Goal: Navigation & Orientation: Find specific page/section

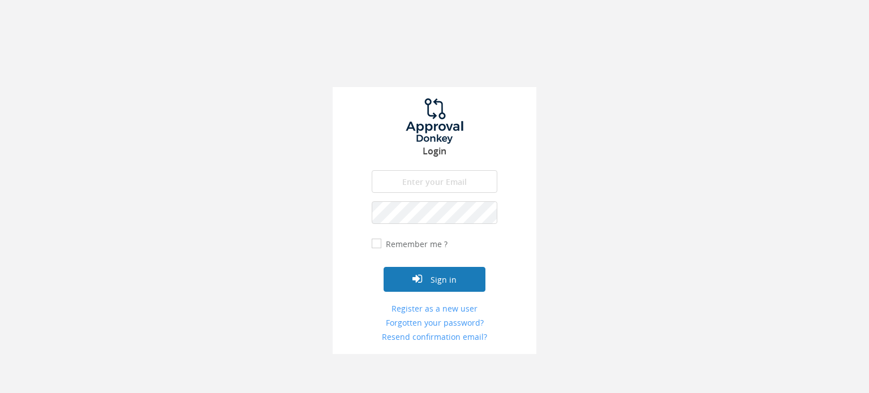
type input "[EMAIL_ADDRESS][DOMAIN_NAME]"
click at [413, 273] on icon "submit" at bounding box center [418, 278] width 10 height 11
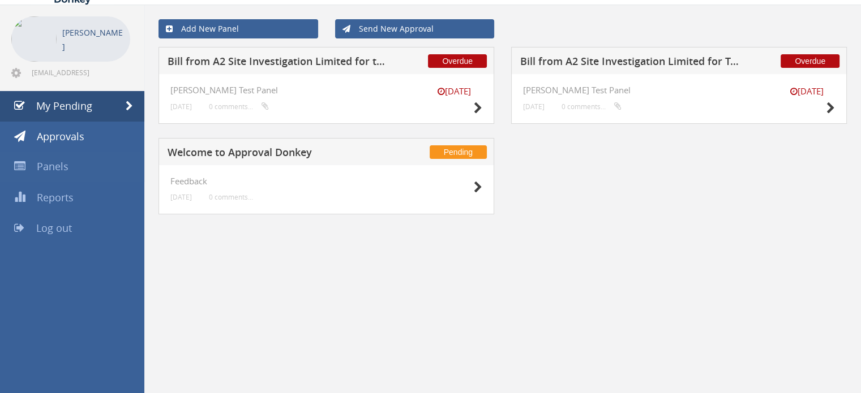
scroll to position [45, 0]
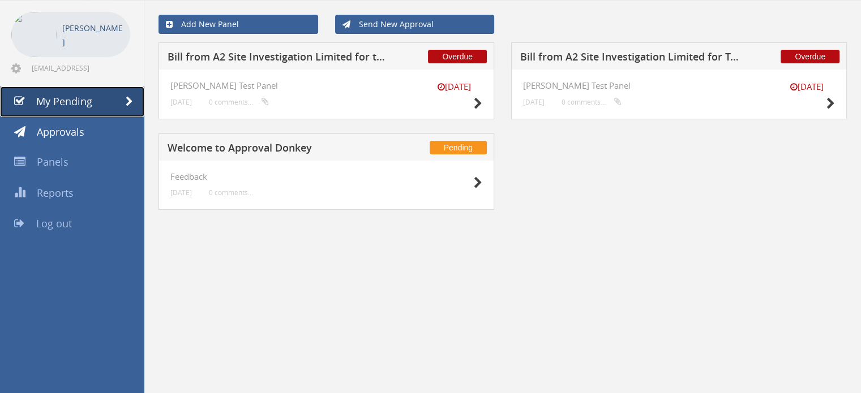
click at [132, 98] on span at bounding box center [129, 102] width 7 height 10
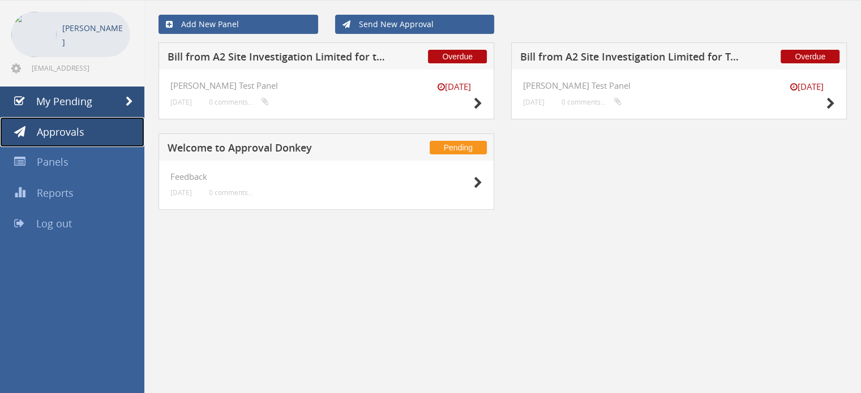
click at [88, 128] on link "Approvals" at bounding box center [72, 132] width 144 height 31
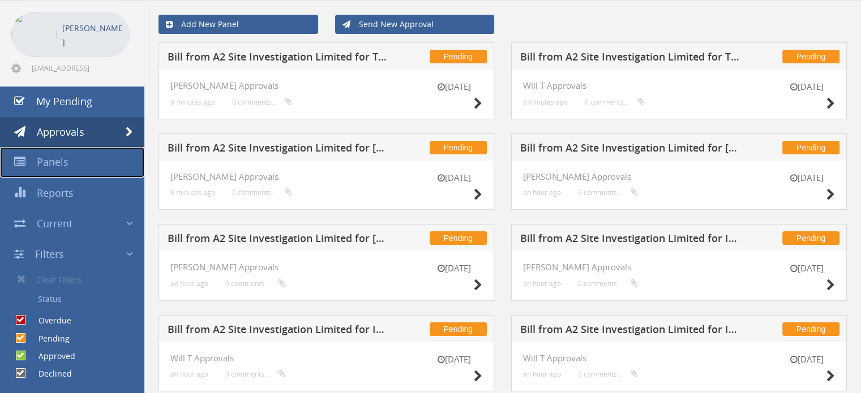
click at [58, 163] on span "Panels" at bounding box center [53, 162] width 32 height 14
